Goal: Information Seeking & Learning: Learn about a topic

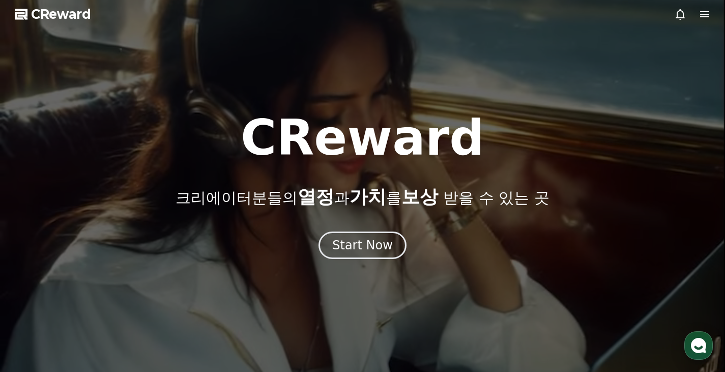
click at [368, 235] on button "Start Now" at bounding box center [362, 244] width 88 height 27
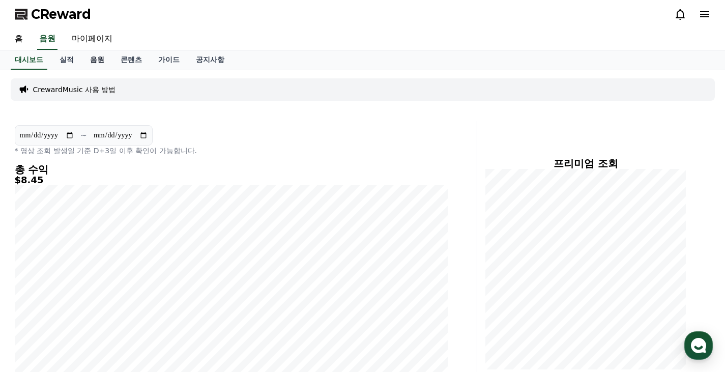
click at [94, 67] on link "음원" at bounding box center [97, 59] width 31 height 19
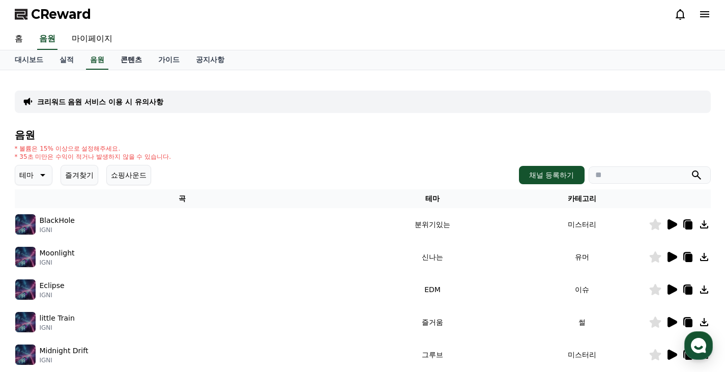
click at [122, 63] on link "콘텐츠" at bounding box center [131, 59] width 38 height 19
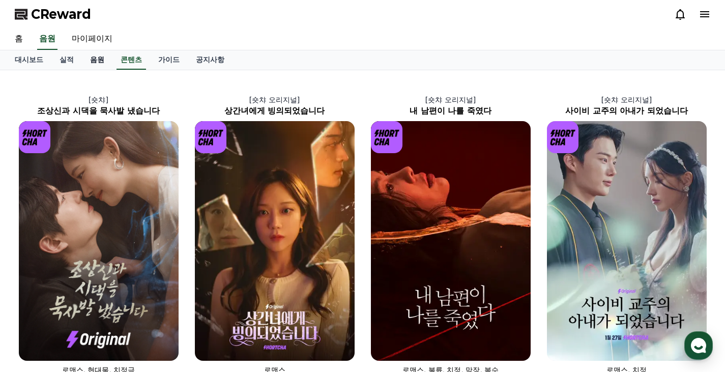
click at [97, 63] on link "음원" at bounding box center [97, 59] width 31 height 19
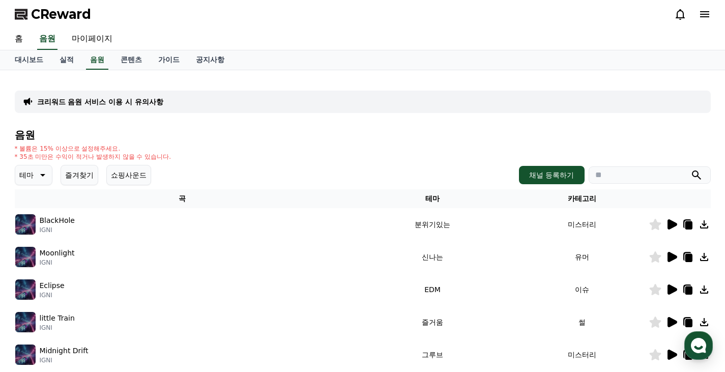
click at [114, 171] on button "쇼핑사운드" at bounding box center [128, 175] width 45 height 20
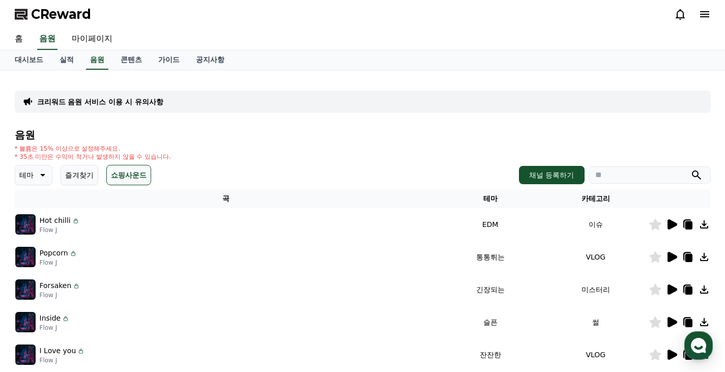
click at [82, 174] on button "즐겨찾기" at bounding box center [80, 175] width 38 height 20
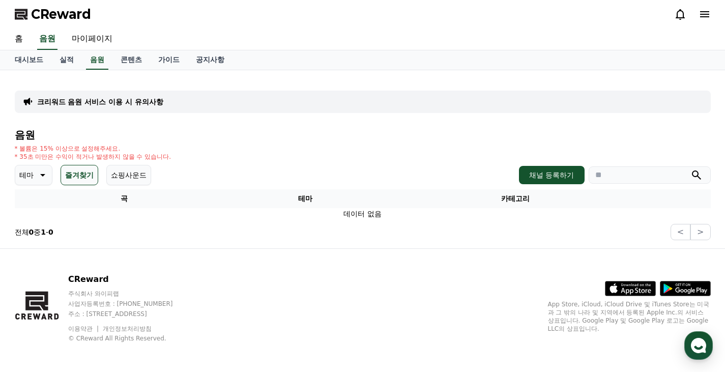
click at [39, 174] on icon at bounding box center [42, 175] width 12 height 12
click at [32, 237] on button "통통튀는" at bounding box center [34, 232] width 37 height 22
click at [47, 178] on p "통통튀는" at bounding box center [33, 175] width 28 height 14
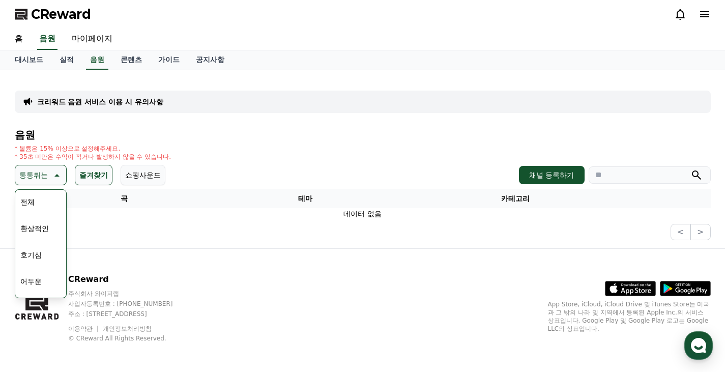
click at [156, 172] on button "쇼핑사운드" at bounding box center [143, 175] width 45 height 20
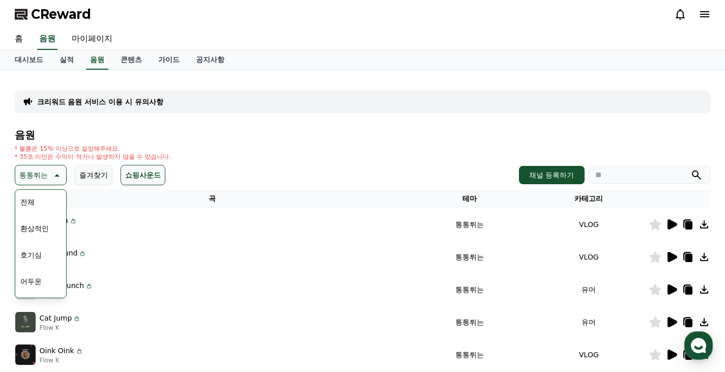
click at [248, 181] on div "통통튀는 테마 전체 환상적인 호기심 어두운 밝은 통통튀는 신나는 반전 웅장한 드라마틱 즐거움 분위기있는 EDM 그루브 슬픈 잔잔한 귀여운 감동…" at bounding box center [363, 175] width 696 height 20
click at [159, 180] on button "쇼핑사운드" at bounding box center [143, 175] width 45 height 20
click at [171, 143] on div "음원 * 볼륨은 15% 이상으로 설정해주세요. * 35초 미만은 수익이 적거나 발생하지 않을 수 있습니다. 통통튀는 테마 전체 환상적인 호기심…" at bounding box center [363, 341] width 696 height 425
click at [72, 221] on icon at bounding box center [73, 221] width 8 height 8
click at [298, 150] on div "* 볼륨은 15% 이상으로 설정해주세요. * 35초 미만은 수익이 적거나 발생하지 않을 수 있습니다." at bounding box center [363, 152] width 696 height 16
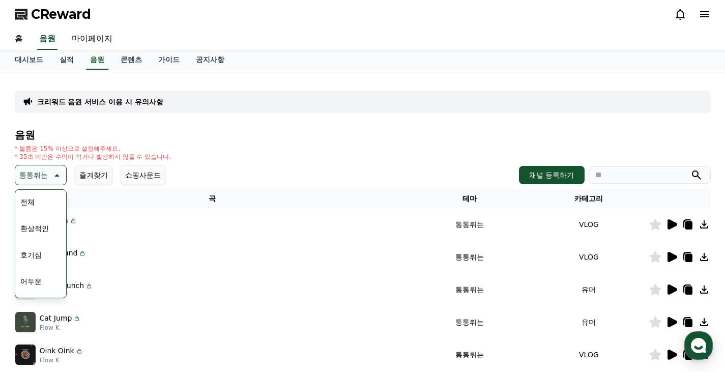
click at [249, 154] on div "* 볼륨은 15% 이상으로 설정해주세요. * 35초 미만은 수익이 적거나 발생하지 않을 수 있습니다." at bounding box center [363, 152] width 696 height 16
click at [145, 150] on p "* 볼륨은 15% 이상으로 설정해주세요." at bounding box center [93, 148] width 157 height 8
click at [147, 235] on td "Popcorn Flow J" at bounding box center [213, 224] width 396 height 33
click at [42, 216] on button "귀여운" at bounding box center [31, 206] width 30 height 22
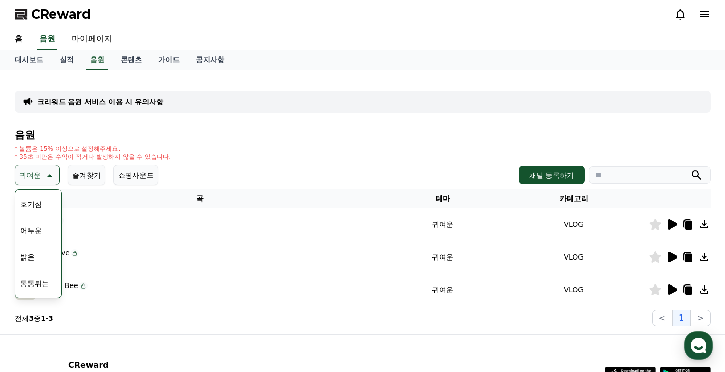
scroll to position [102, 0]
click at [33, 235] on button "통통튀는" at bounding box center [34, 232] width 37 height 22
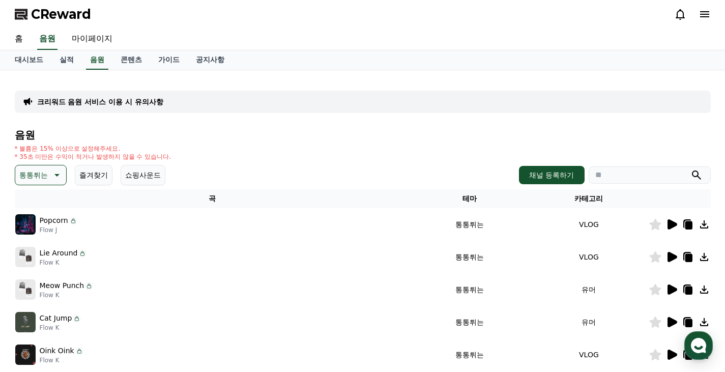
click at [58, 222] on p "Popcorn" at bounding box center [54, 220] width 28 height 11
click at [29, 224] on img at bounding box center [25, 224] width 20 height 20
click at [63, 224] on p "Popcorn" at bounding box center [54, 220] width 28 height 11
click at [673, 220] on icon at bounding box center [671, 224] width 12 height 12
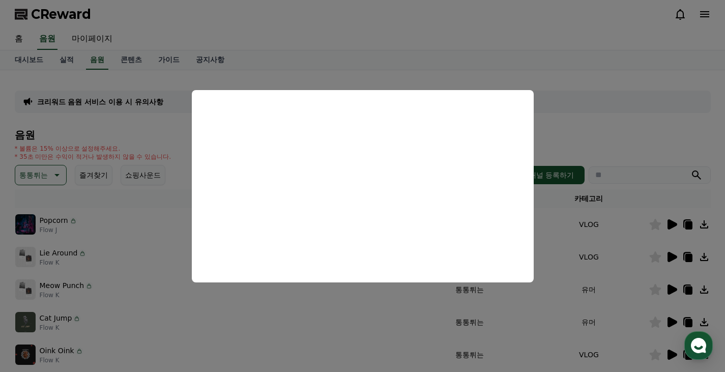
click at [632, 43] on button "close modal" at bounding box center [362, 186] width 725 height 372
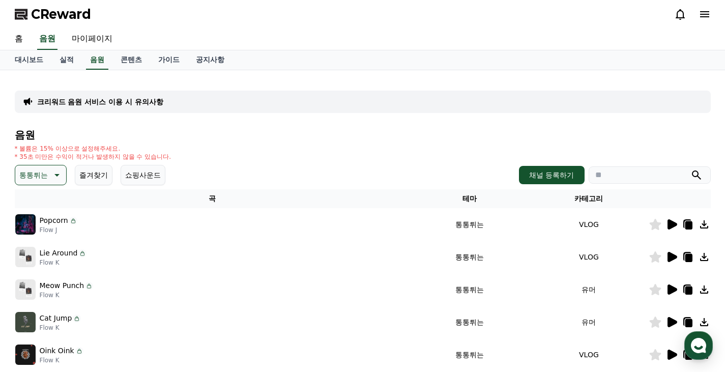
click at [674, 260] on icon at bounding box center [671, 257] width 12 height 12
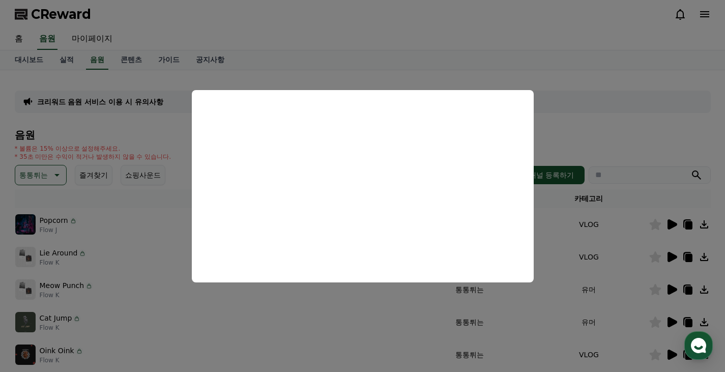
click at [568, 126] on button "close modal" at bounding box center [362, 186] width 725 height 372
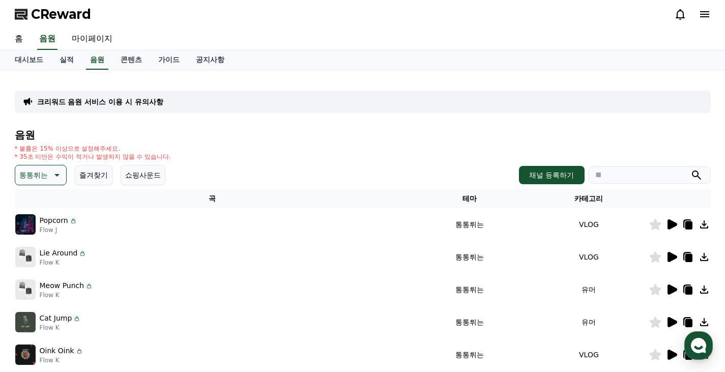
click at [656, 223] on icon at bounding box center [655, 224] width 12 height 11
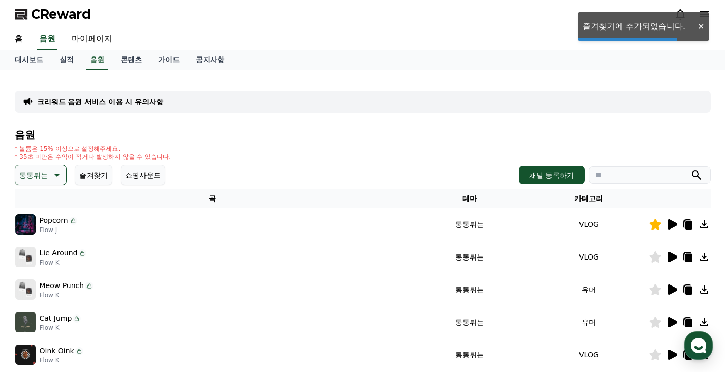
scroll to position [102, 0]
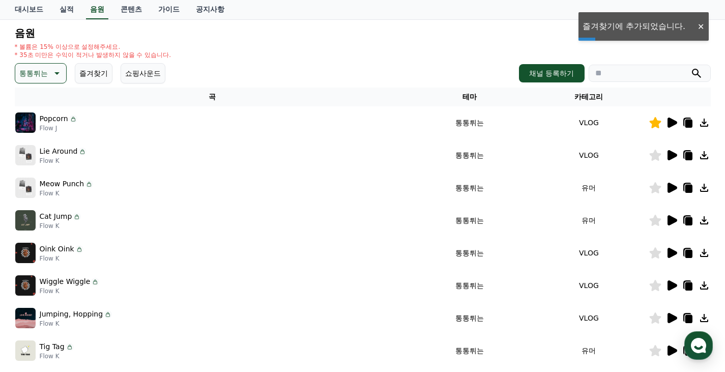
click at [676, 221] on icon at bounding box center [672, 220] width 10 height 10
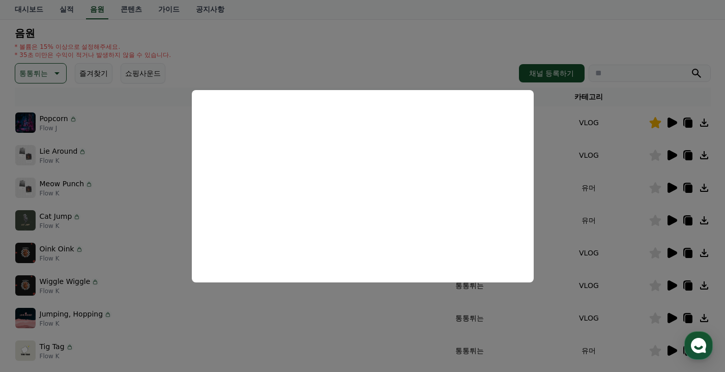
click at [357, 31] on button "close modal" at bounding box center [362, 186] width 725 height 372
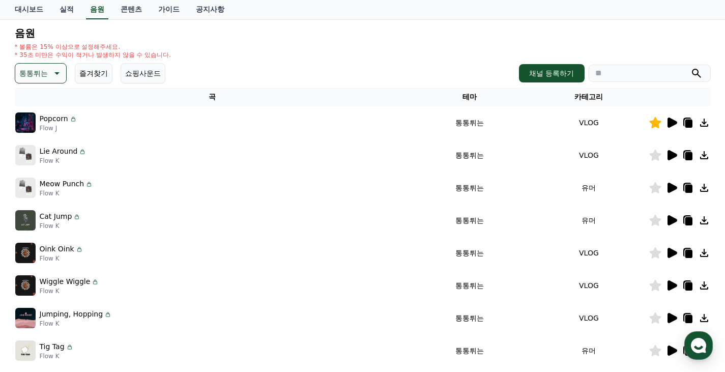
click at [52, 74] on icon at bounding box center [56, 73] width 12 height 12
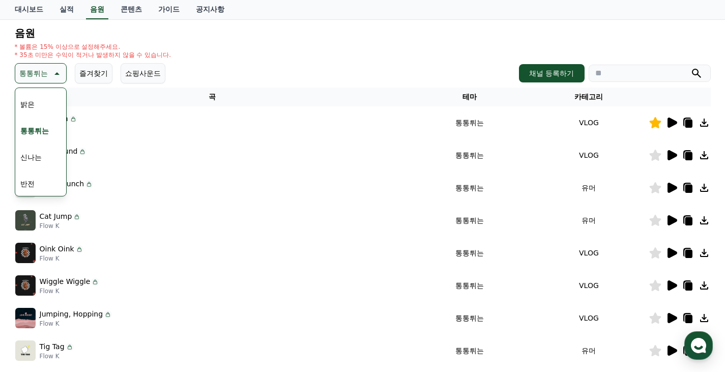
click at [34, 157] on button "신나는" at bounding box center [31, 157] width 30 height 22
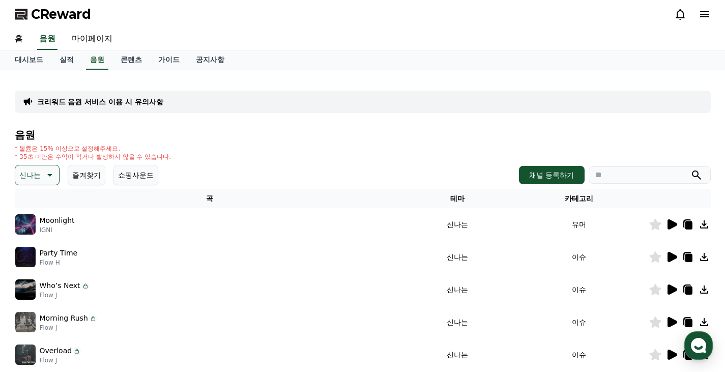
click at [673, 225] on icon at bounding box center [672, 224] width 10 height 10
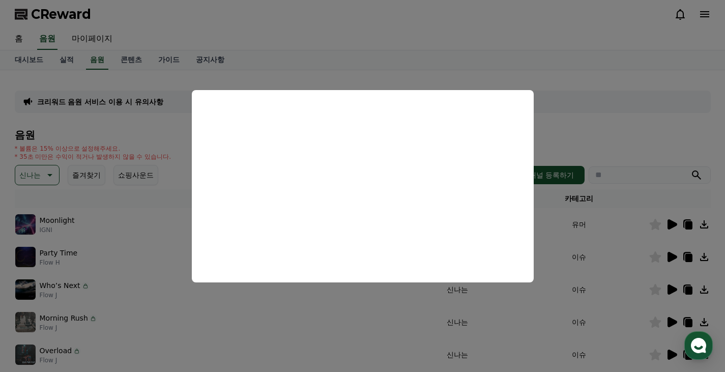
click at [617, 102] on button "close modal" at bounding box center [362, 186] width 725 height 372
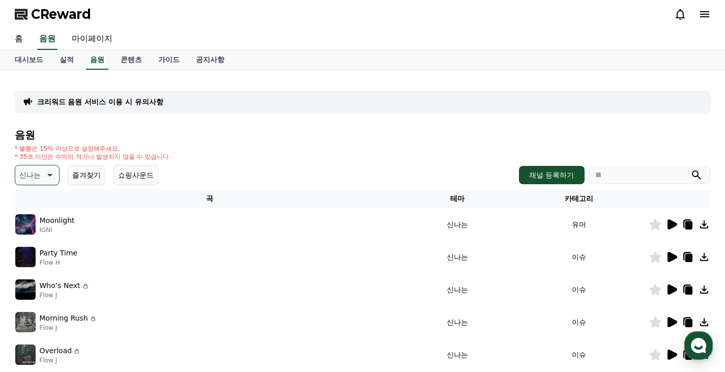
click at [80, 172] on button "즐겨찾기" at bounding box center [87, 175] width 38 height 20
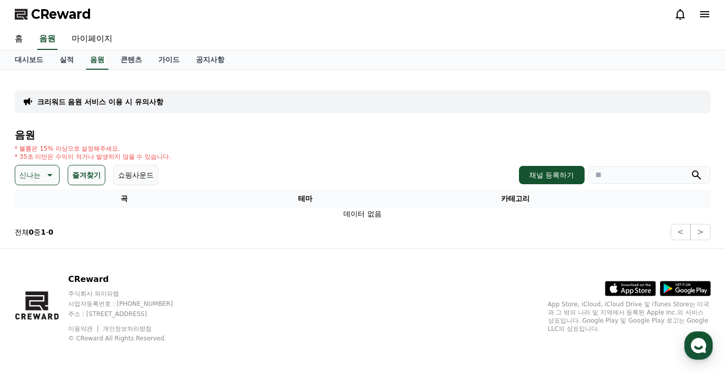
click at [39, 172] on p "신나는" at bounding box center [29, 175] width 21 height 14
click at [143, 176] on button "쇼핑사운드" at bounding box center [135, 175] width 45 height 20
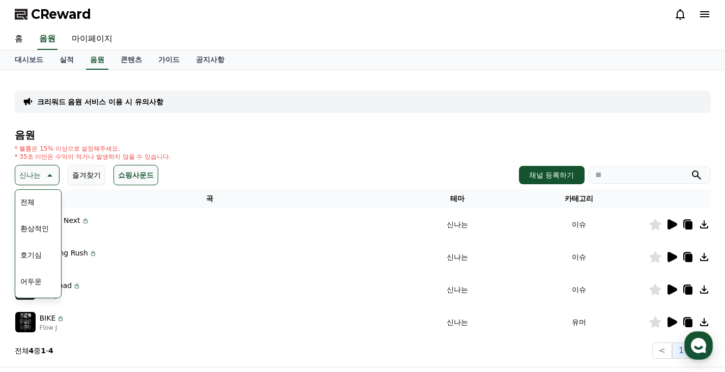
click at [83, 178] on button "즐겨찾기" at bounding box center [87, 175] width 38 height 20
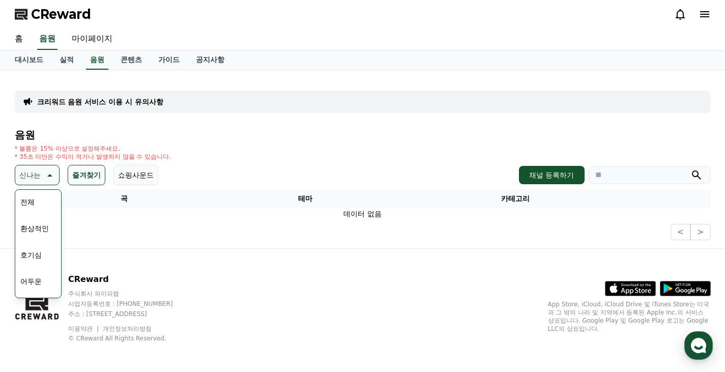
click at [41, 178] on button "신나는" at bounding box center [37, 175] width 45 height 20
click at [35, 201] on th "곡" at bounding box center [124, 198] width 219 height 19
click at [39, 175] on p "신나는" at bounding box center [29, 175] width 21 height 14
click at [33, 201] on button "전체" at bounding box center [27, 202] width 22 height 22
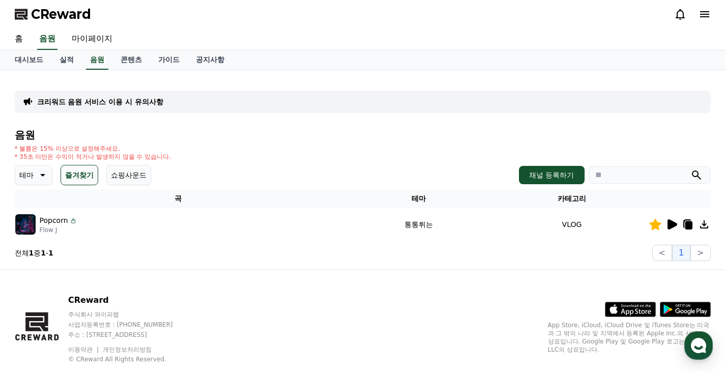
click at [72, 219] on icon at bounding box center [73, 221] width 8 height 8
click at [670, 218] on td at bounding box center [680, 224] width 62 height 33
click at [670, 219] on icon at bounding box center [671, 224] width 12 height 12
